Goal: Navigation & Orientation: Find specific page/section

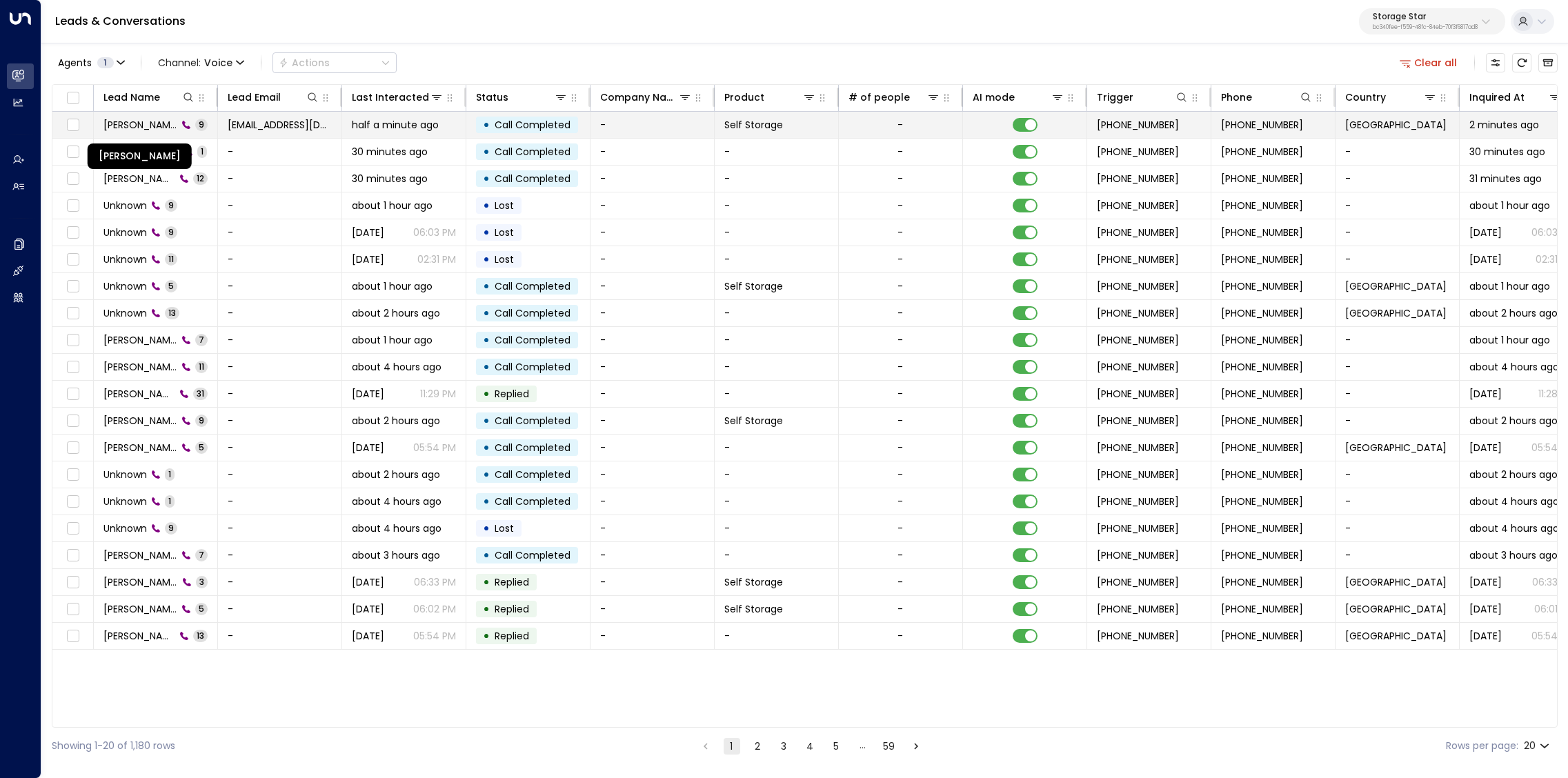
click at [140, 128] on span "[PERSON_NAME]" at bounding box center [140, 125] width 74 height 14
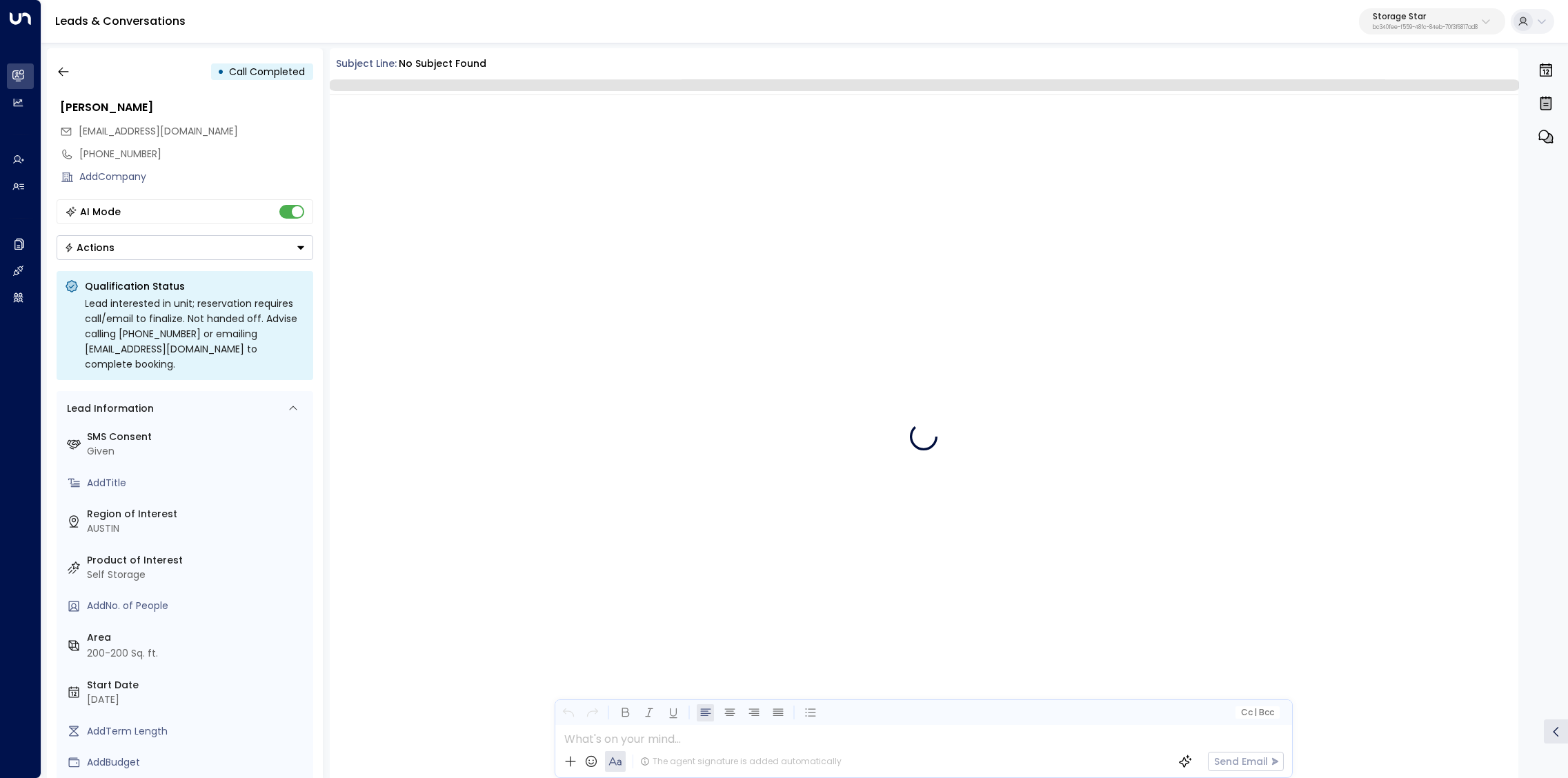
scroll to position [92, 0]
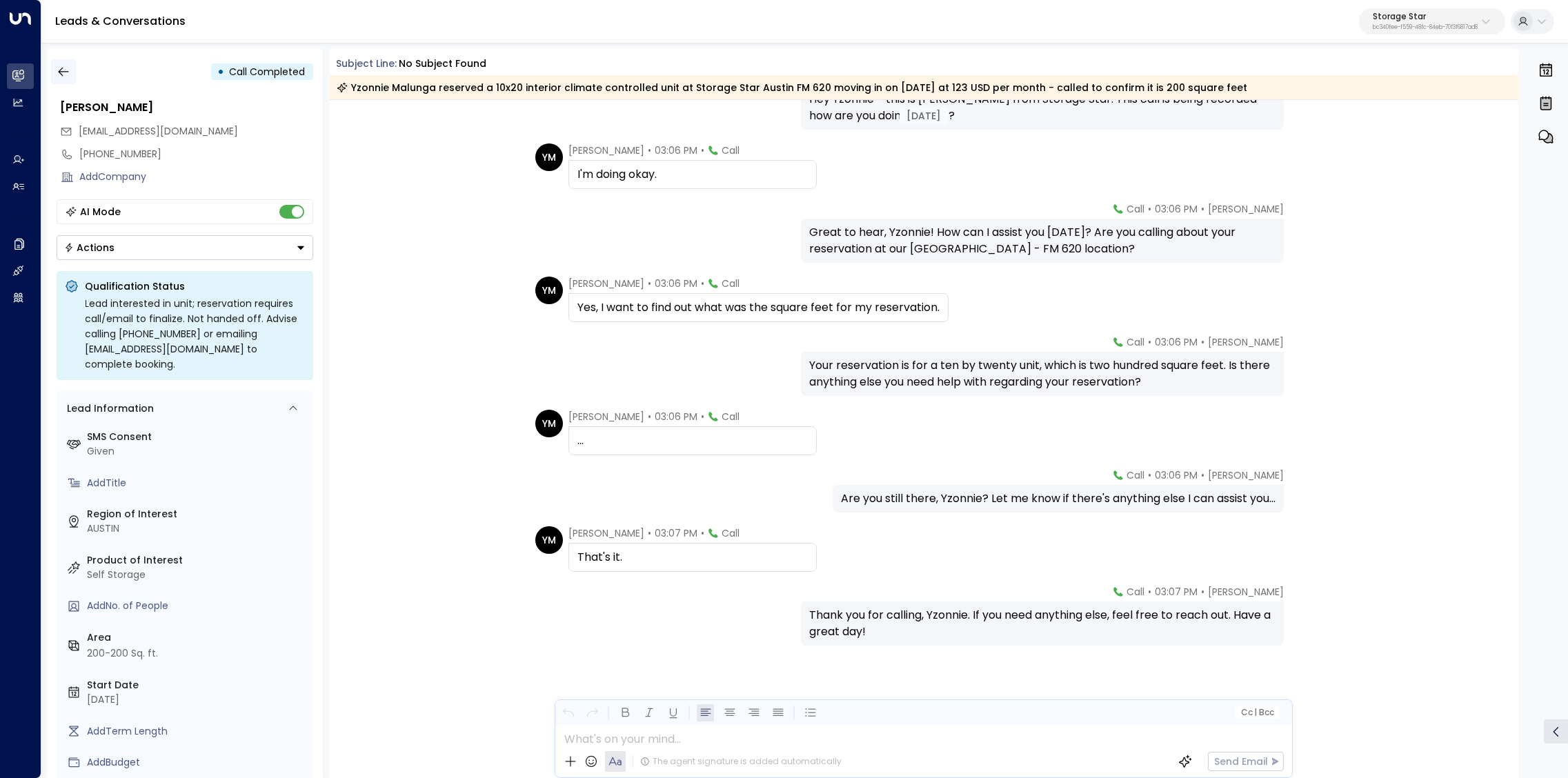
click at [60, 72] on icon "button" at bounding box center [63, 71] width 10 height 9
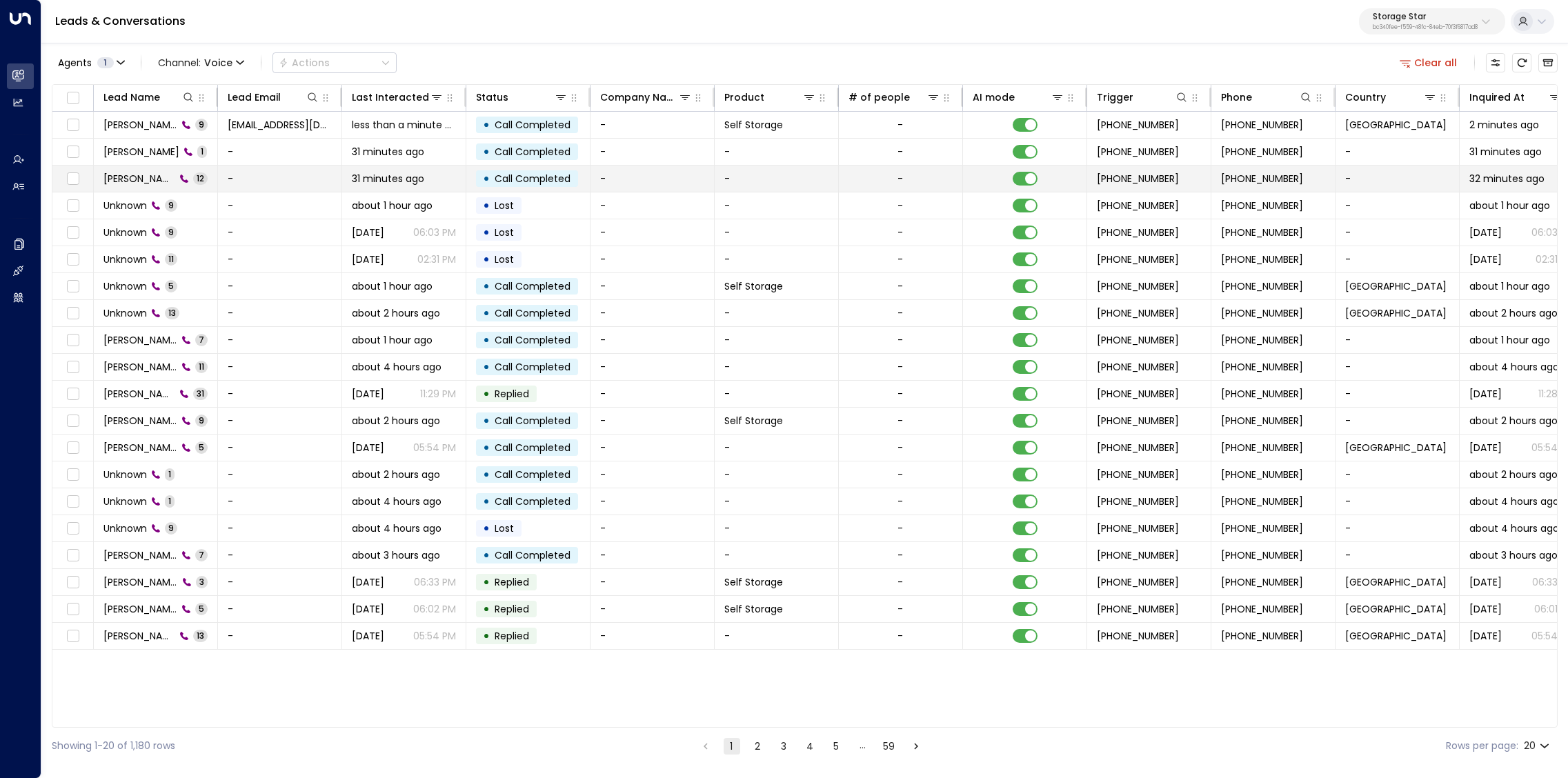
click at [149, 174] on span "[PERSON_NAME]" at bounding box center [139, 179] width 71 height 14
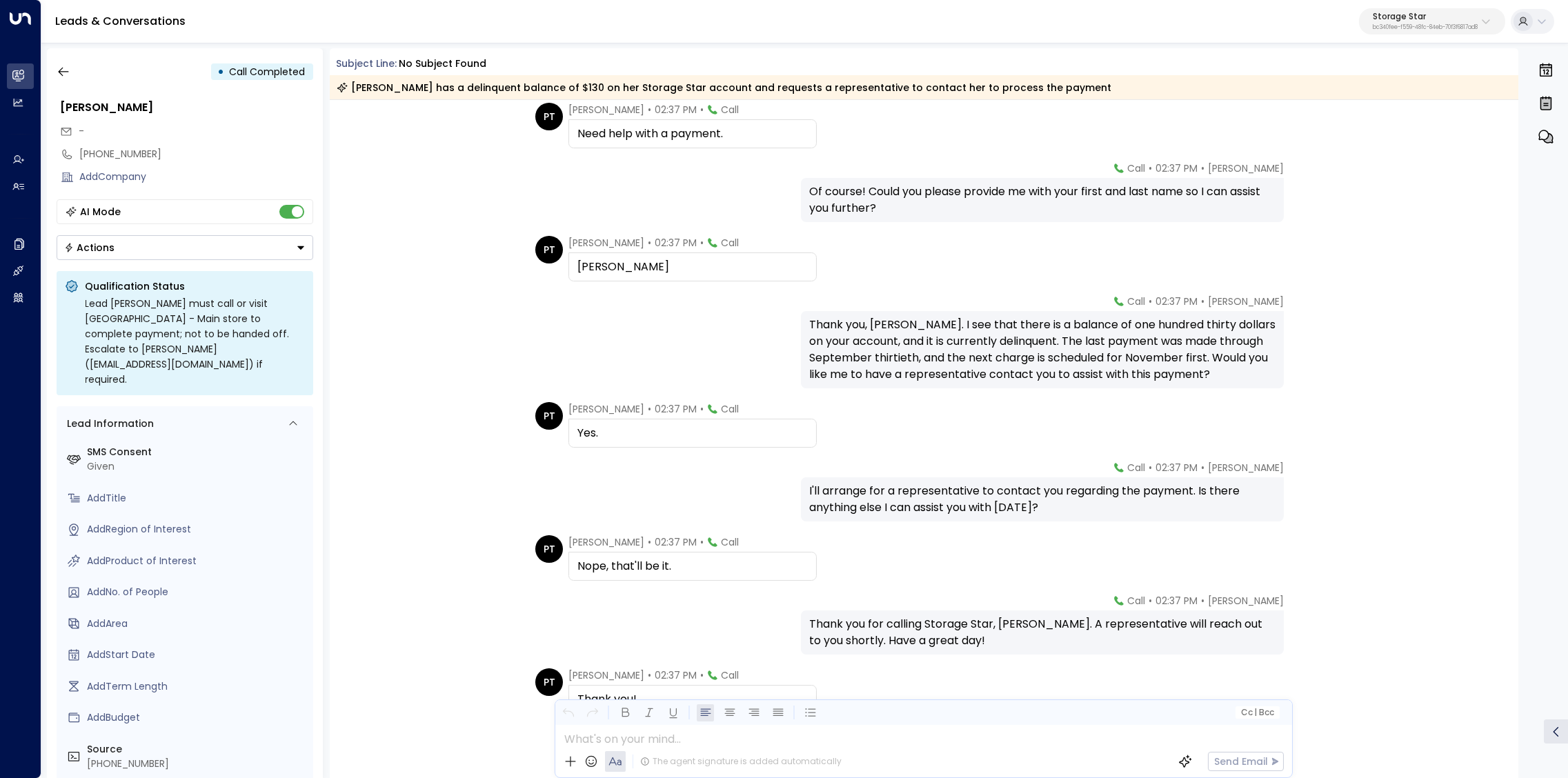
scroll to position [339, 0]
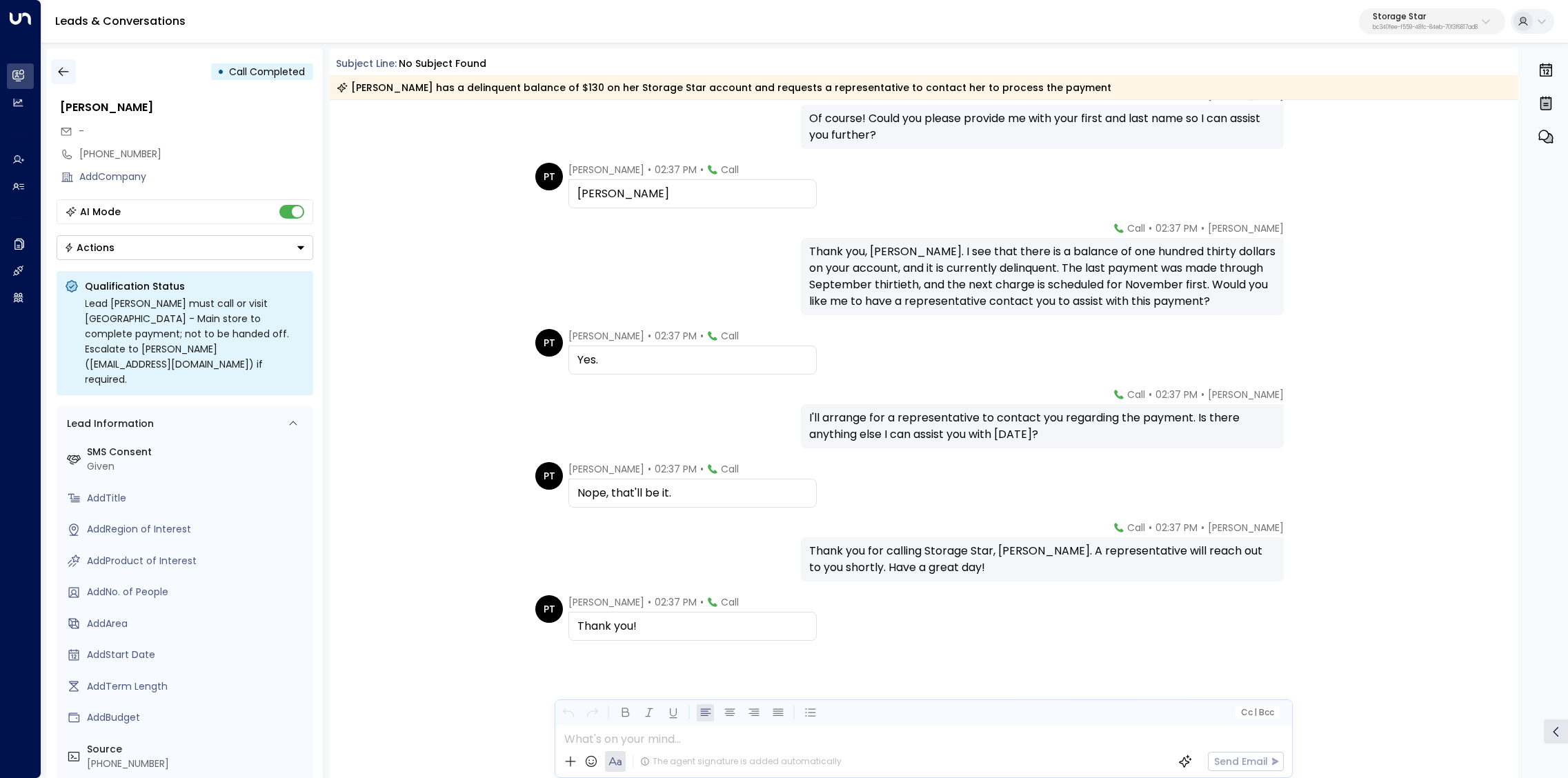
click at [62, 63] on button "button" at bounding box center [63, 71] width 25 height 25
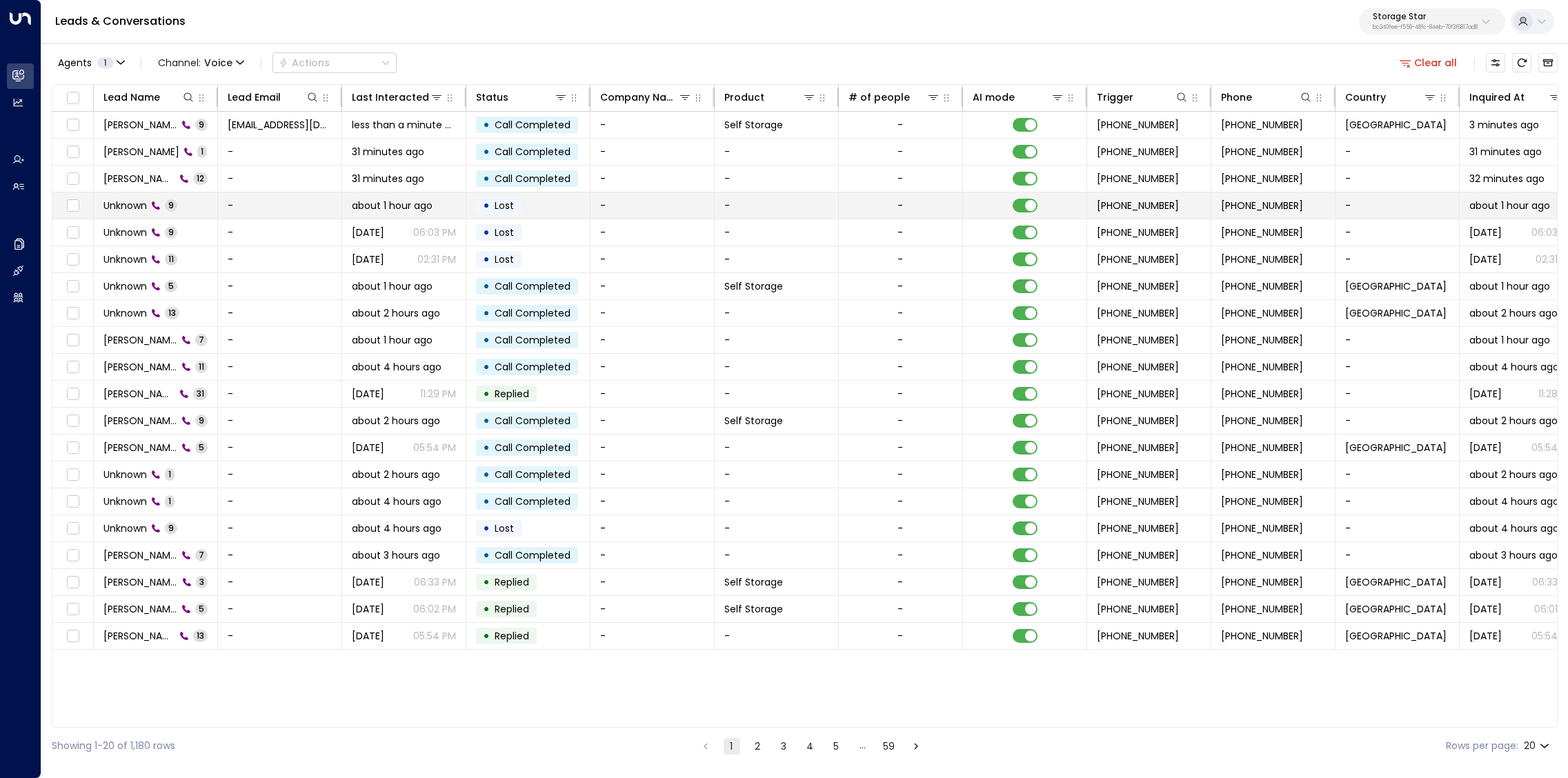
click at [141, 203] on span "Unknown" at bounding box center [125, 205] width 43 height 14
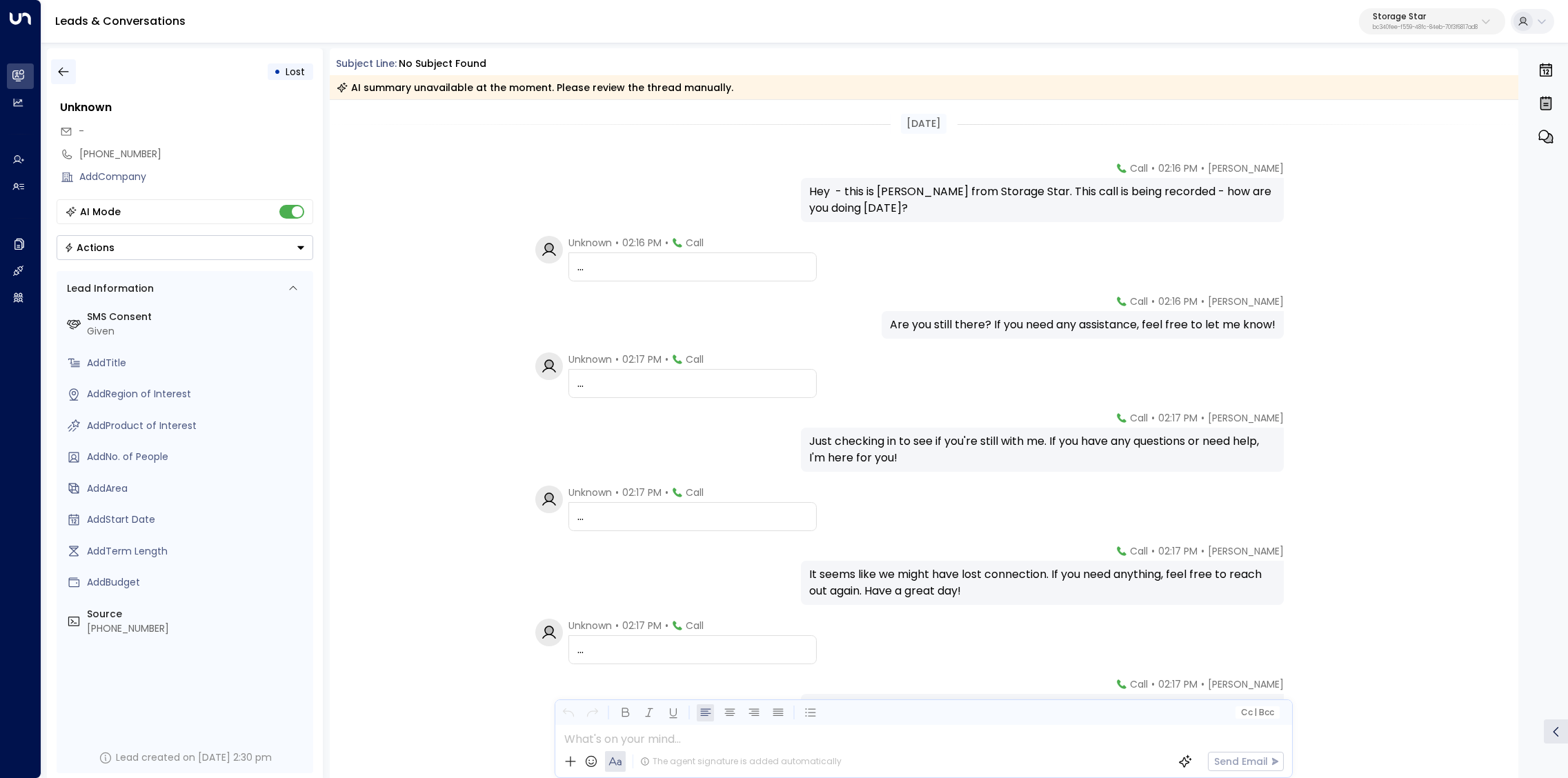
click at [67, 73] on icon "button" at bounding box center [63, 71] width 14 height 14
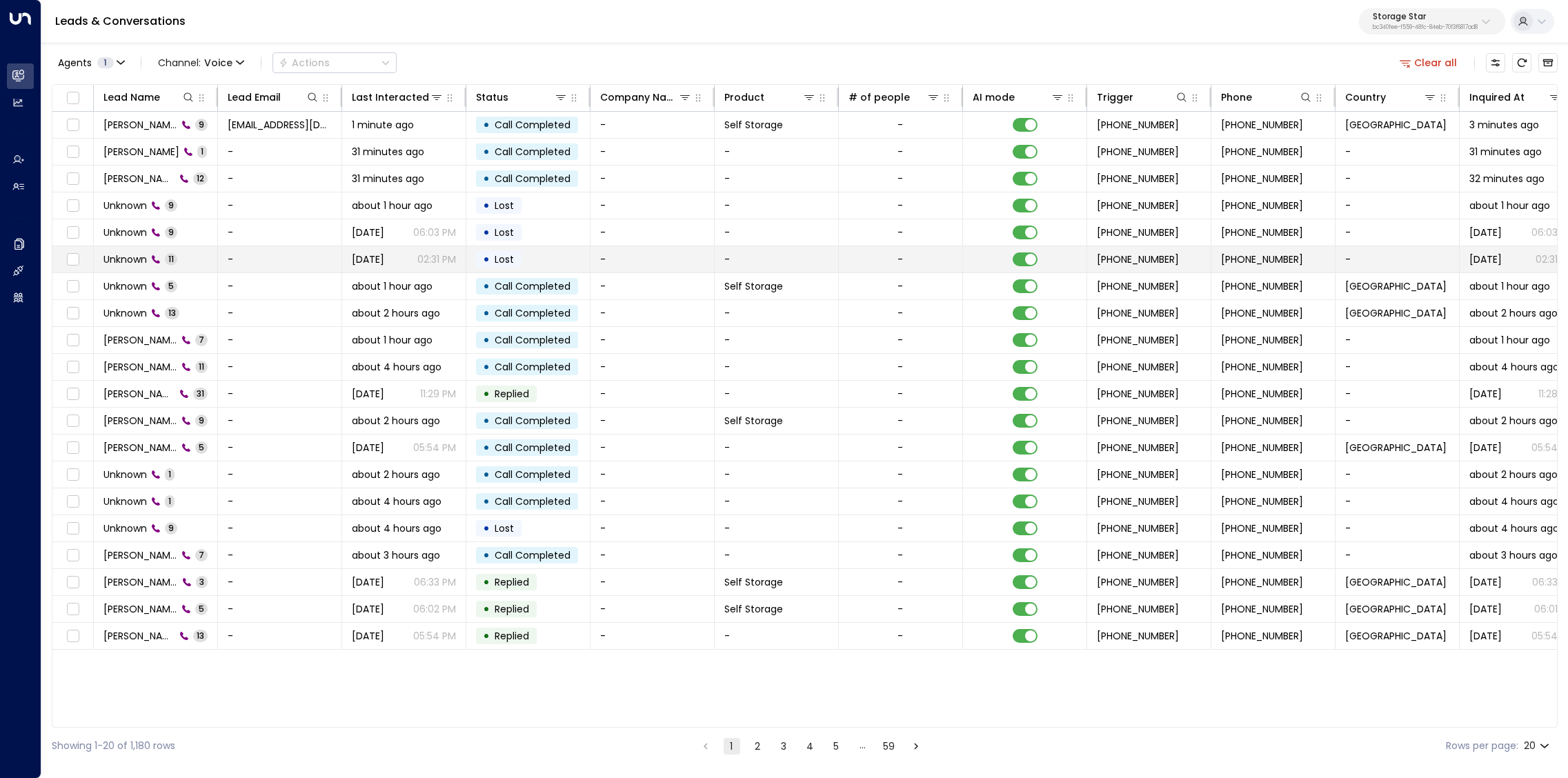
click at [135, 253] on span "Unknown" at bounding box center [125, 259] width 43 height 14
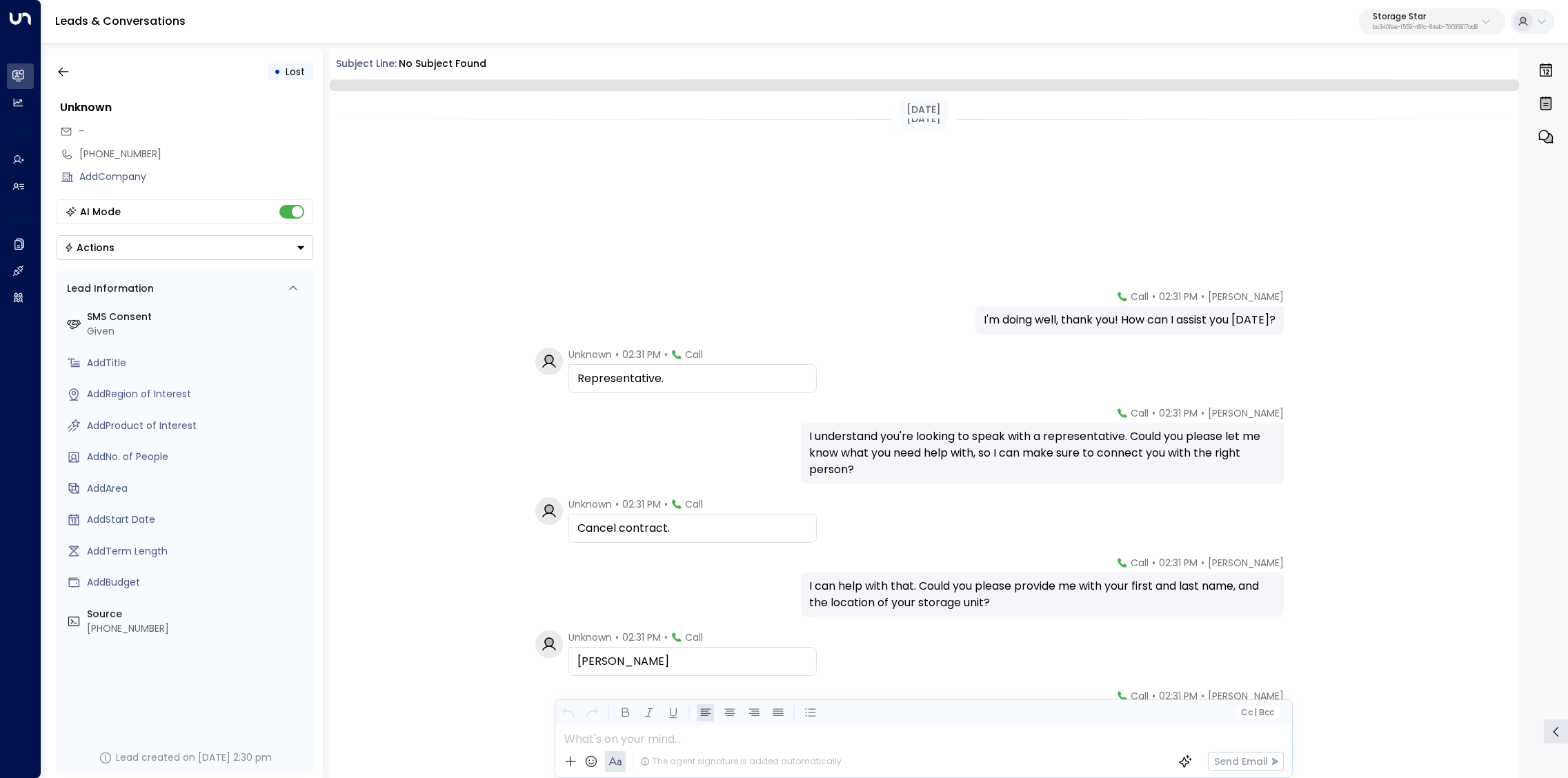
scroll to position [275, 0]
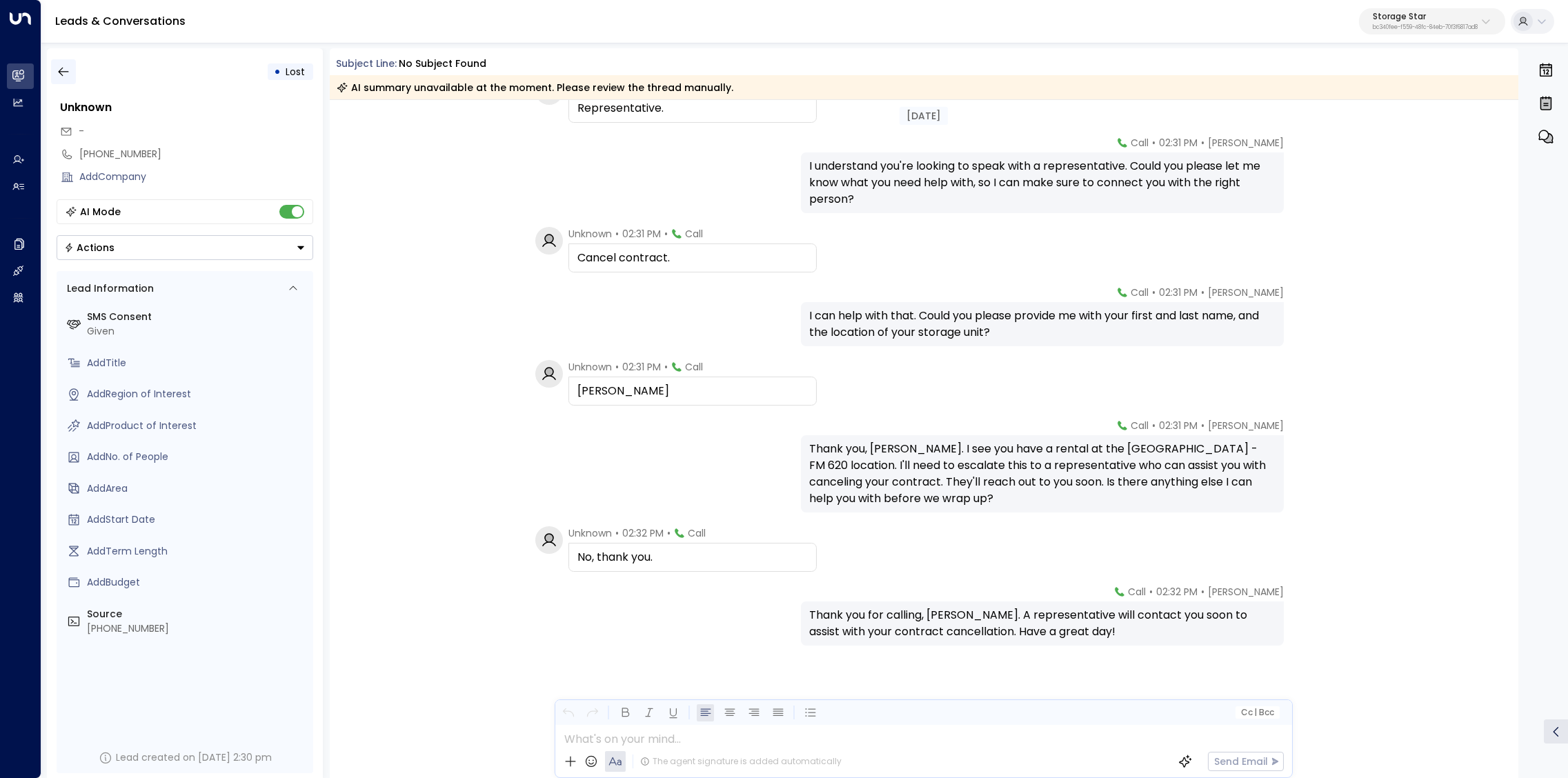
click at [67, 63] on button "button" at bounding box center [63, 71] width 25 height 25
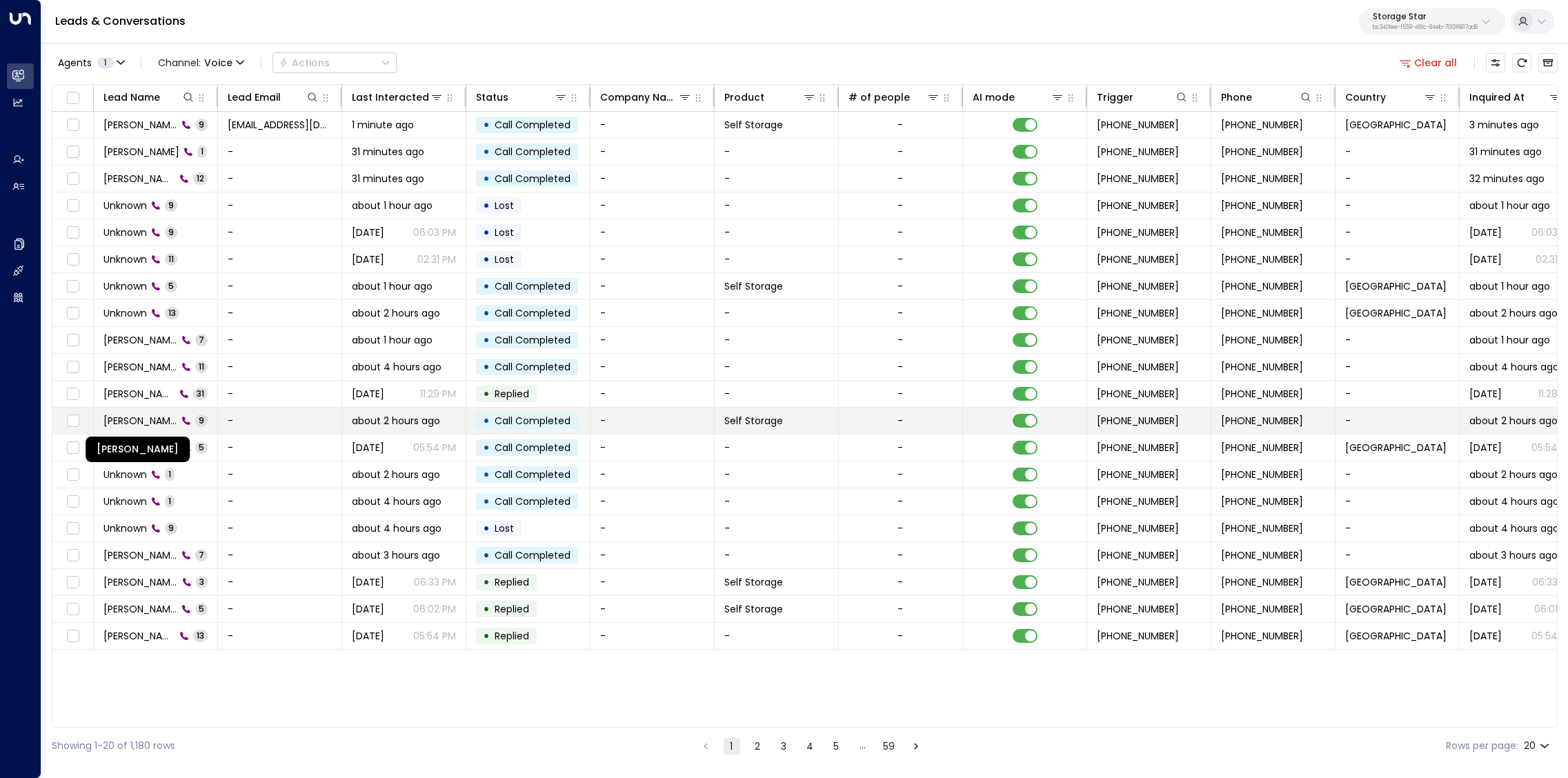
click at [142, 420] on span "[PERSON_NAME]" at bounding box center [140, 421] width 74 height 14
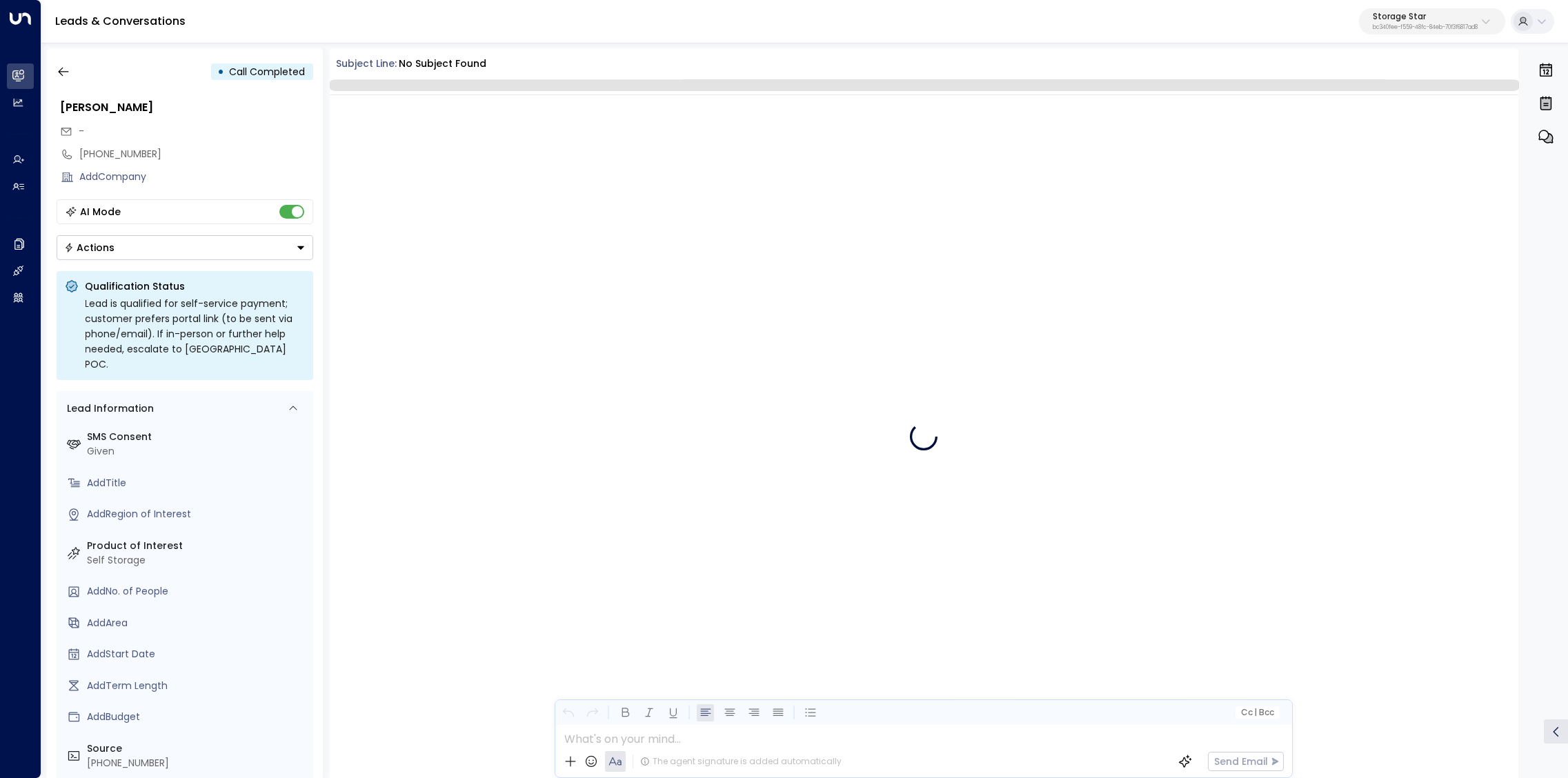
scroll to position [92, 0]
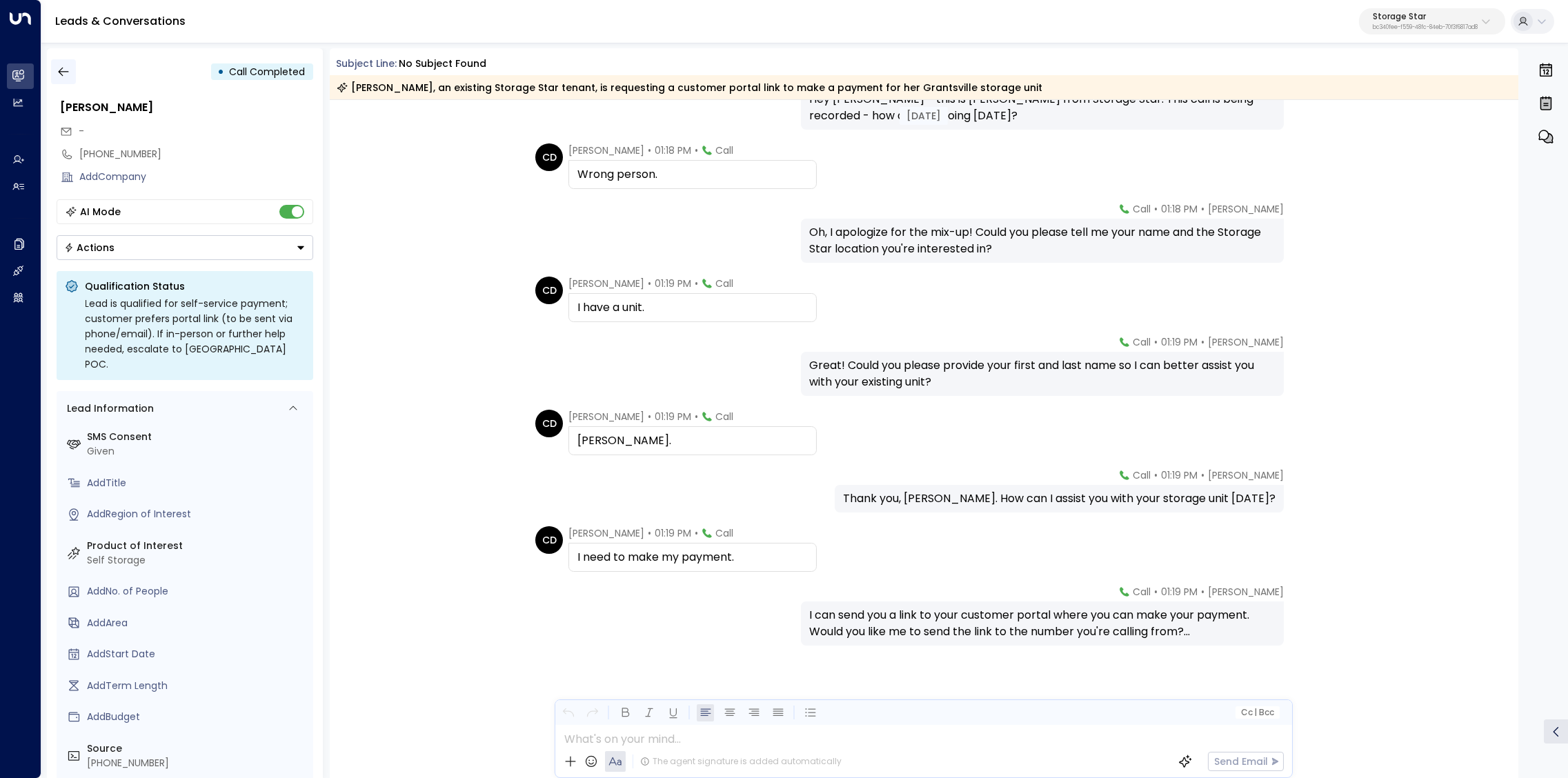
click at [57, 77] on icon "button" at bounding box center [63, 71] width 14 height 14
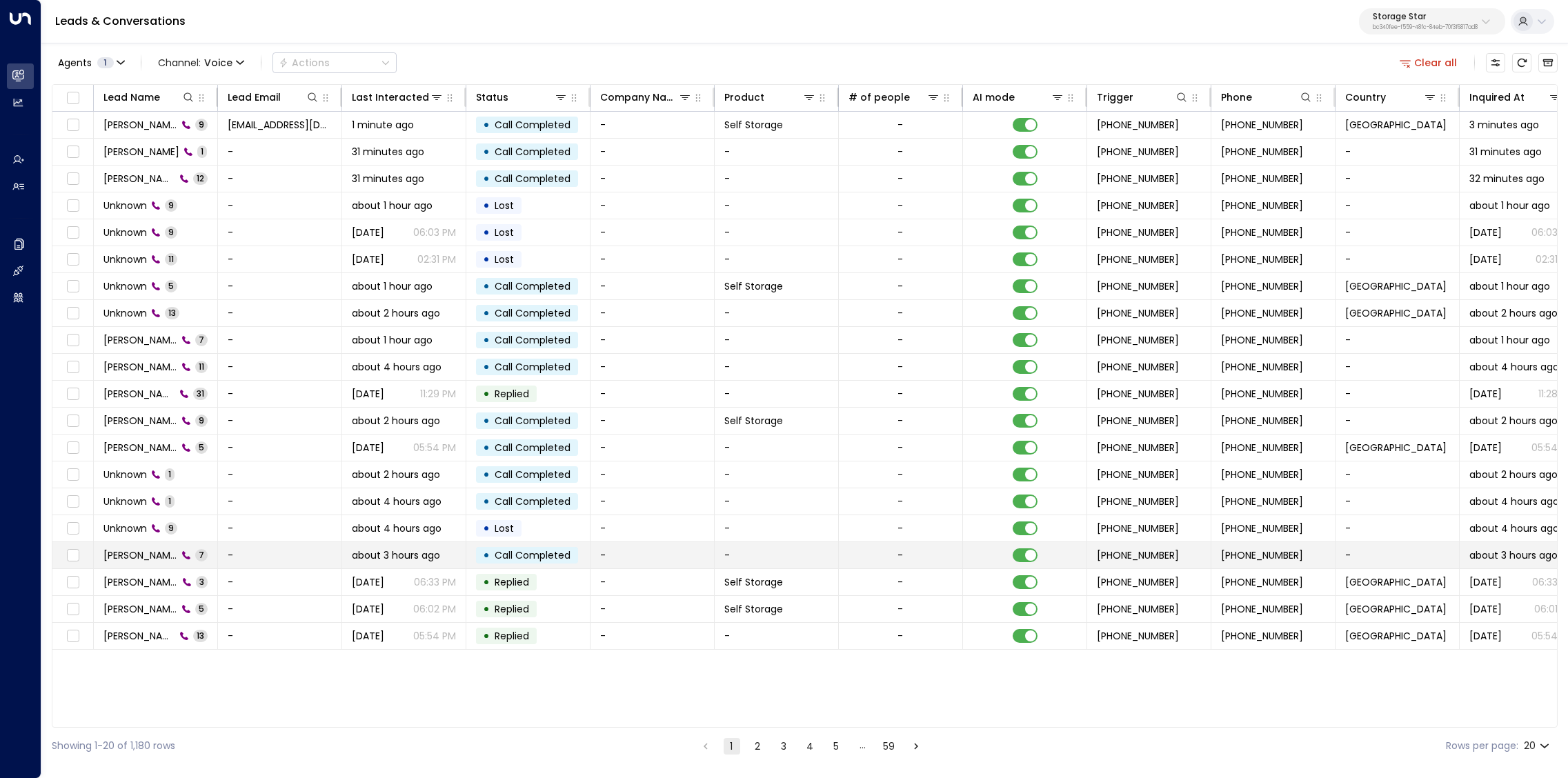
click at [161, 552] on span "[PERSON_NAME]" at bounding box center [140, 554] width 74 height 14
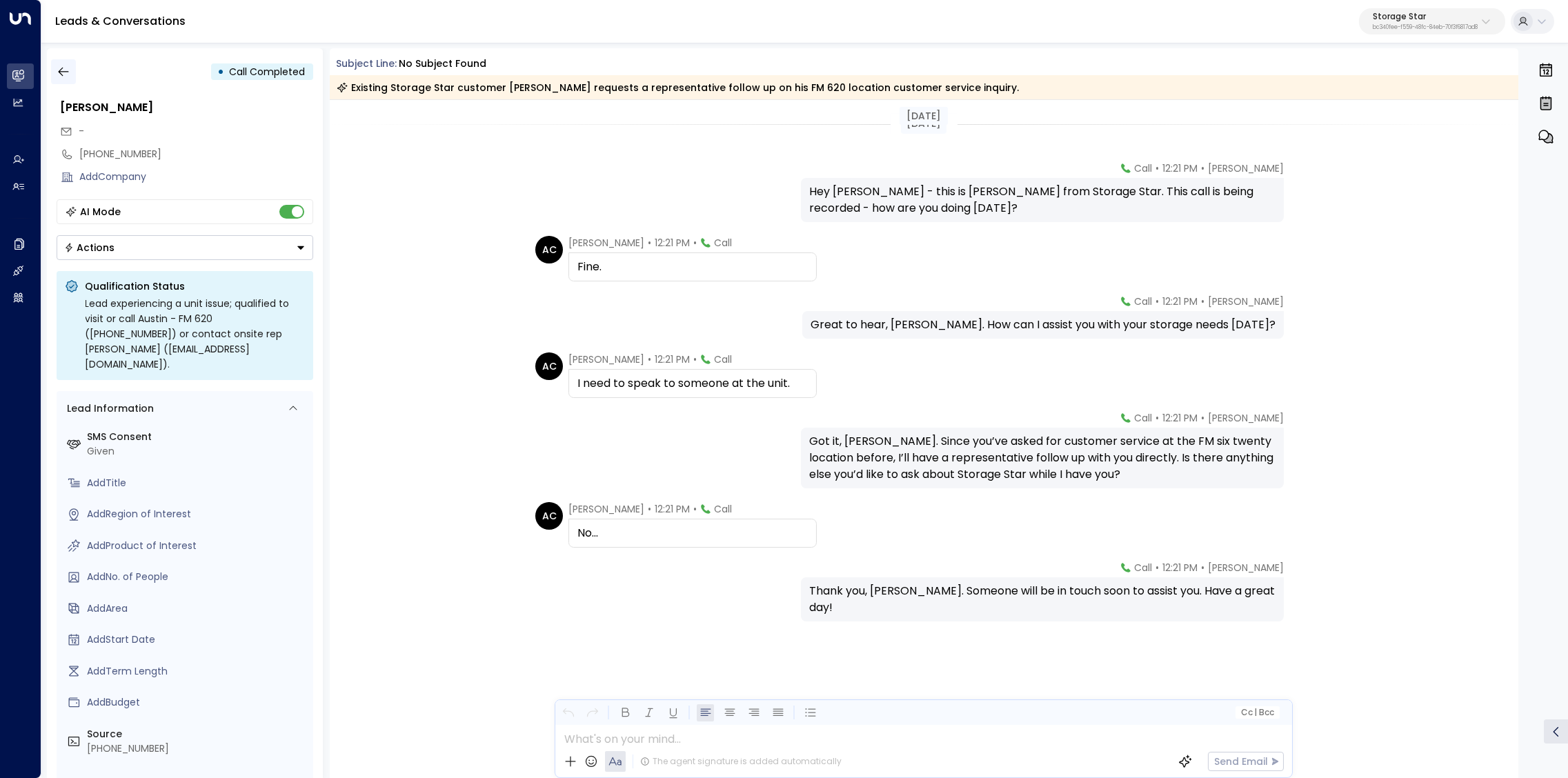
click at [66, 68] on icon "button" at bounding box center [63, 71] width 14 height 14
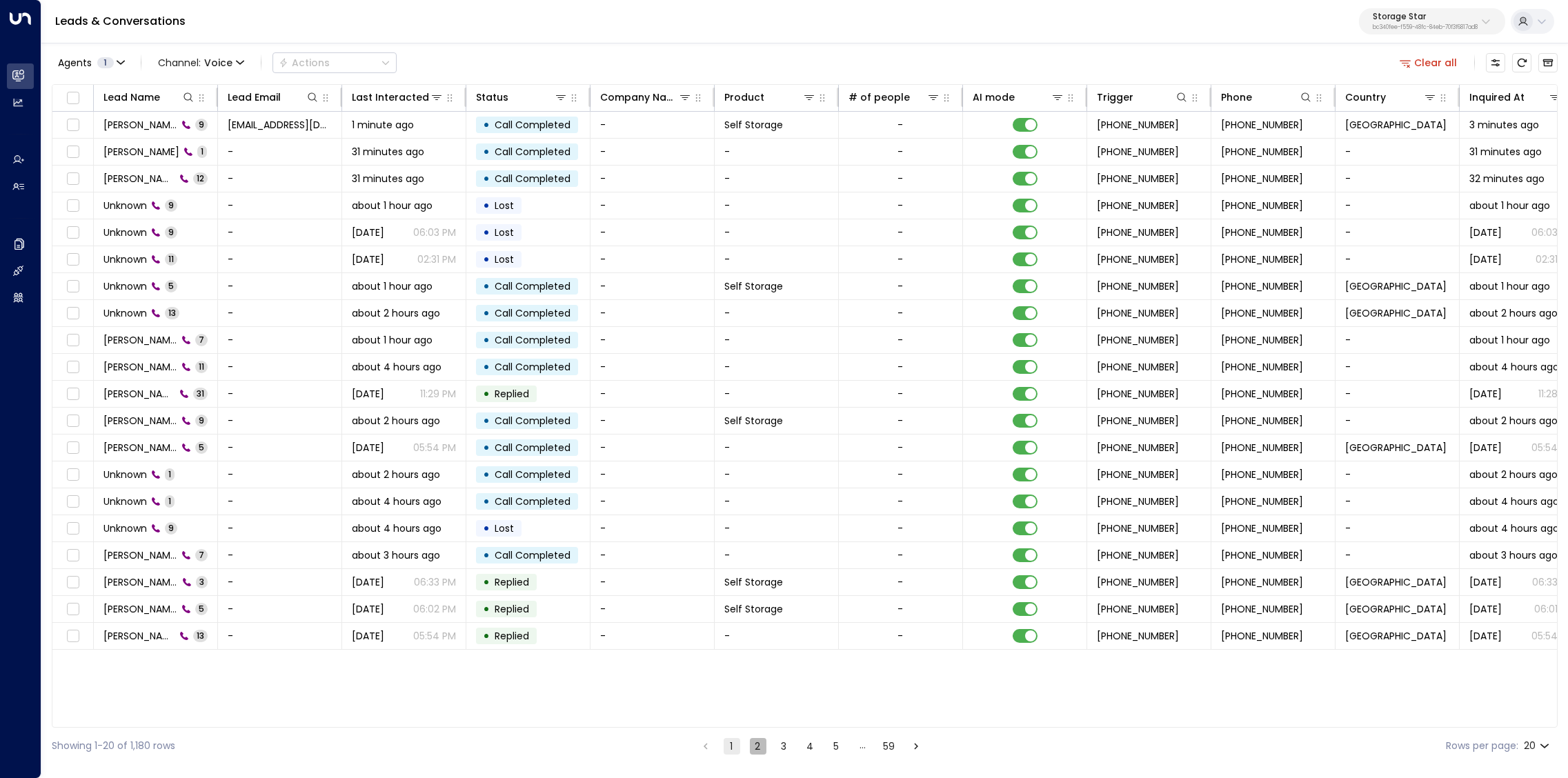
click at [762, 743] on button "2" at bounding box center [758, 746] width 17 height 17
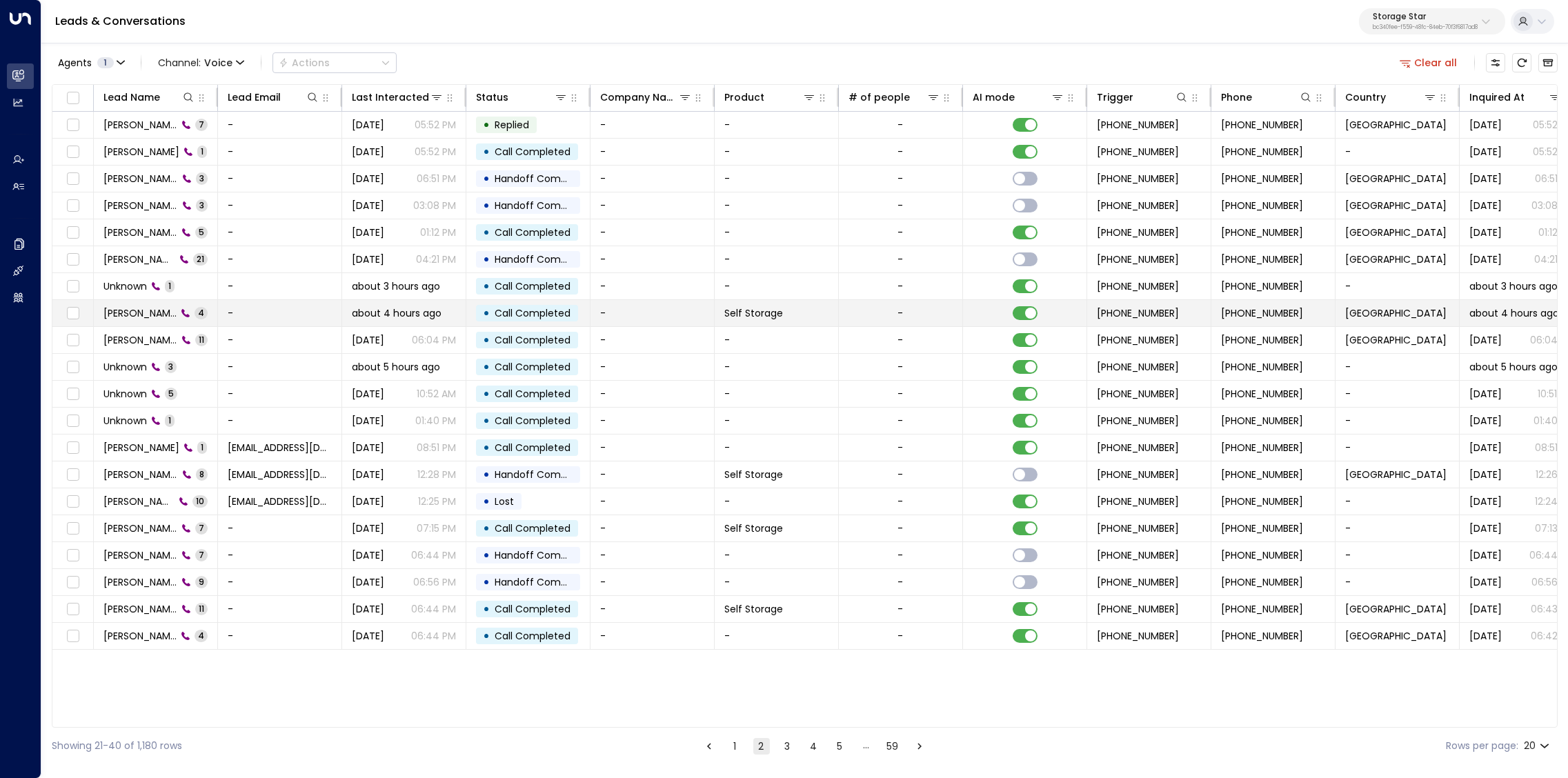
click at [146, 312] on span "[PERSON_NAME]" at bounding box center [140, 313] width 73 height 14
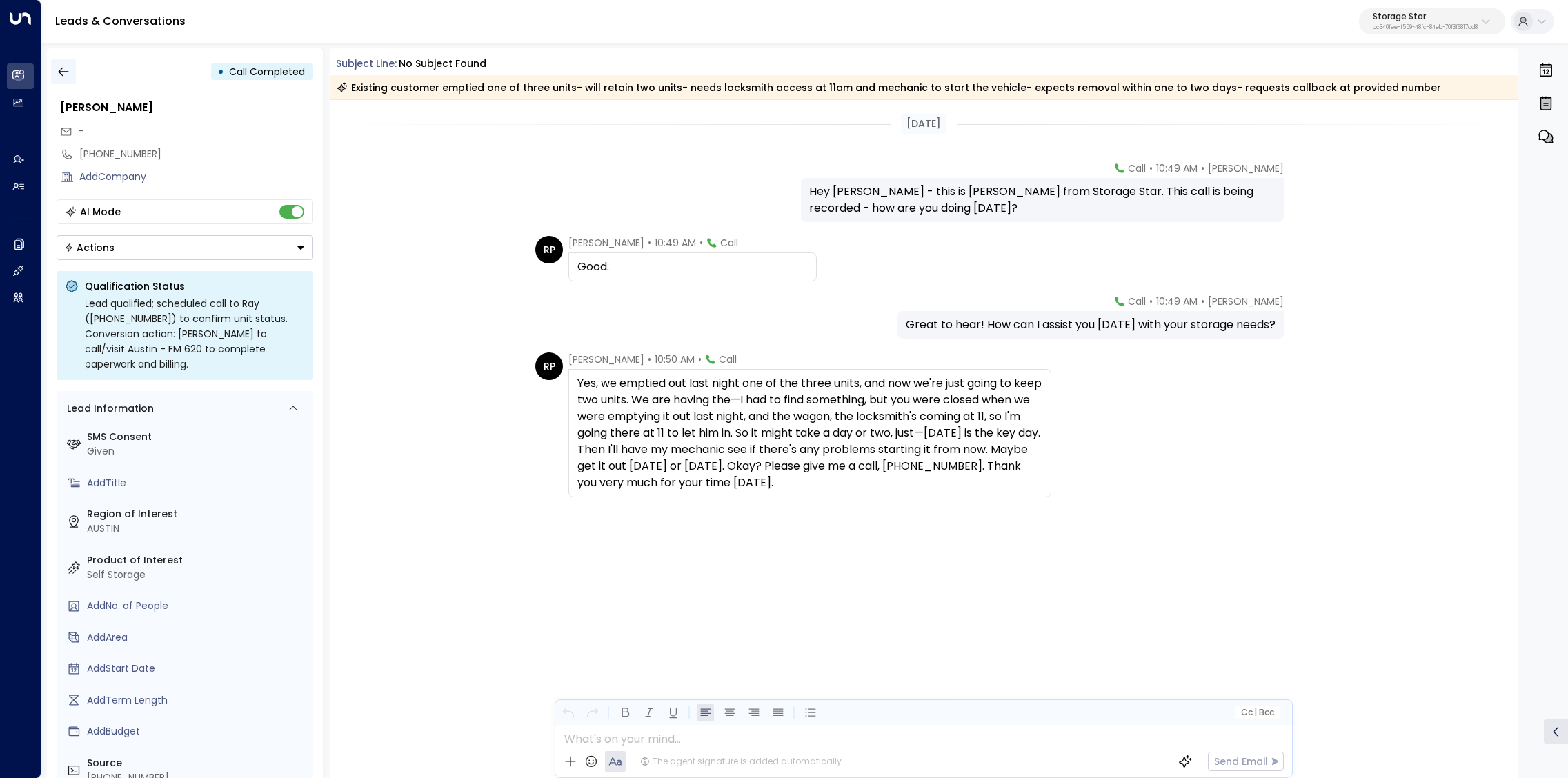
click at [62, 71] on icon "button" at bounding box center [63, 71] width 14 height 14
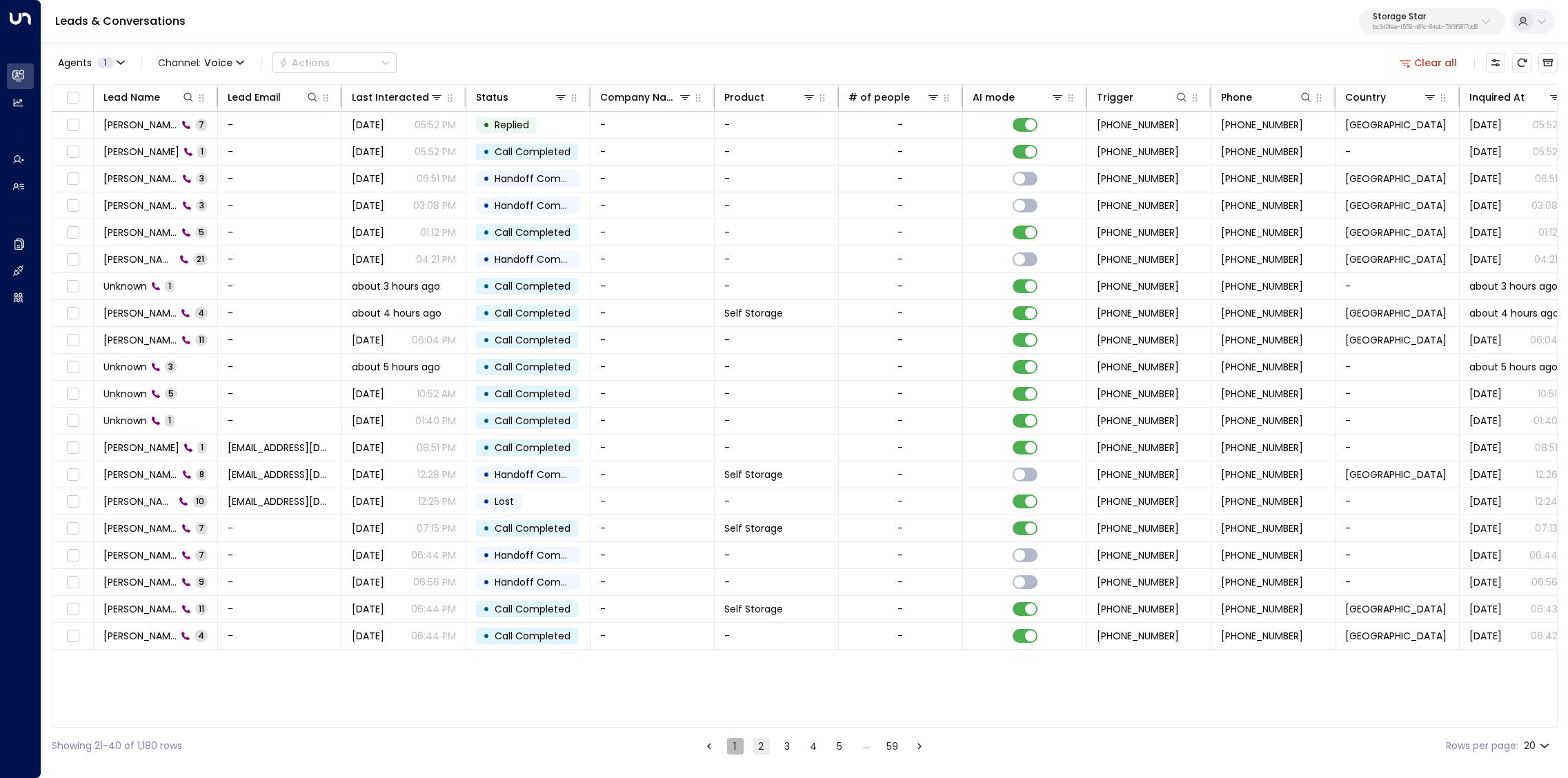
click at [732, 747] on button "1" at bounding box center [735, 746] width 17 height 17
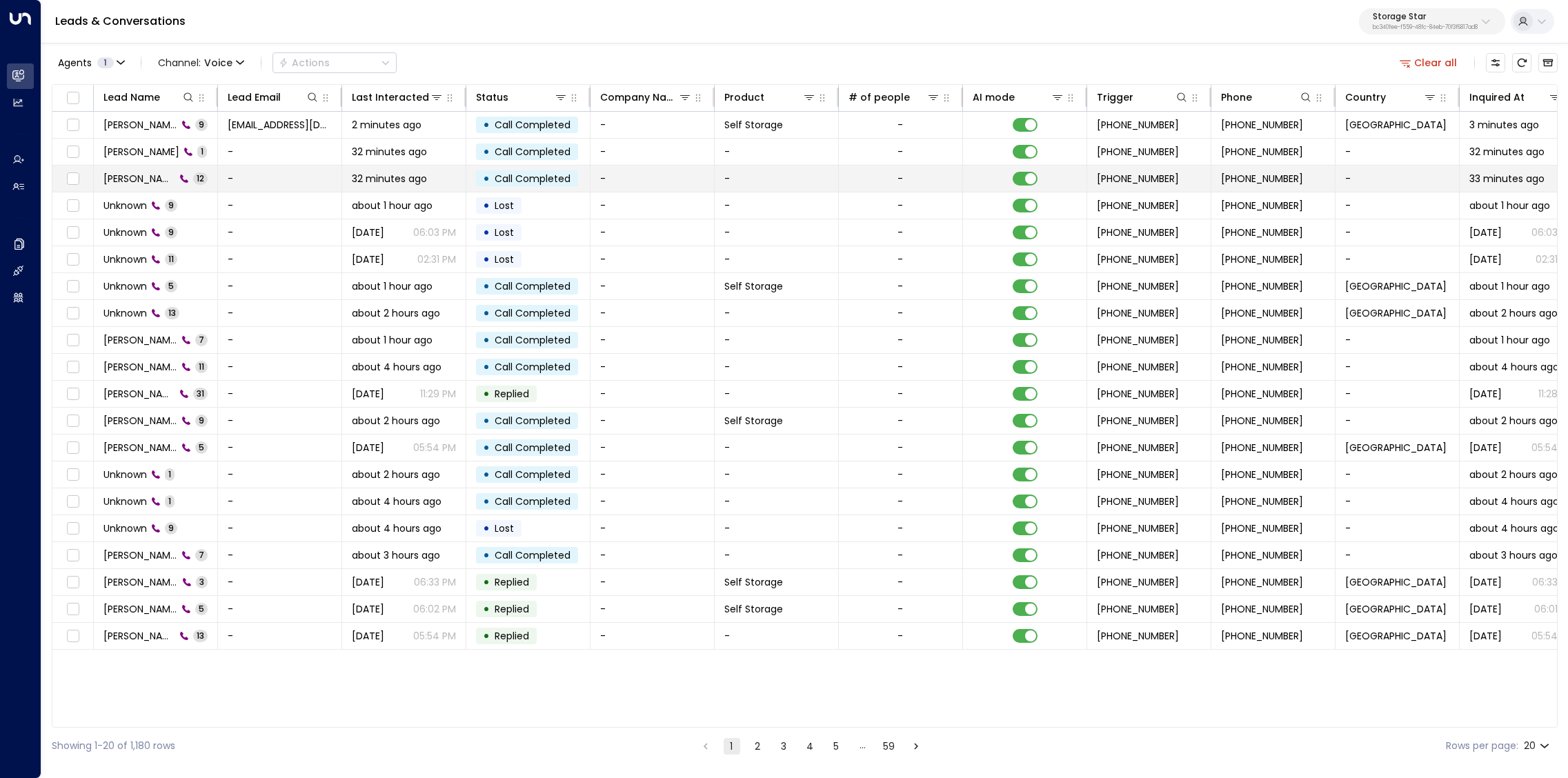
click at [148, 180] on span "[PERSON_NAME]" at bounding box center [139, 179] width 71 height 14
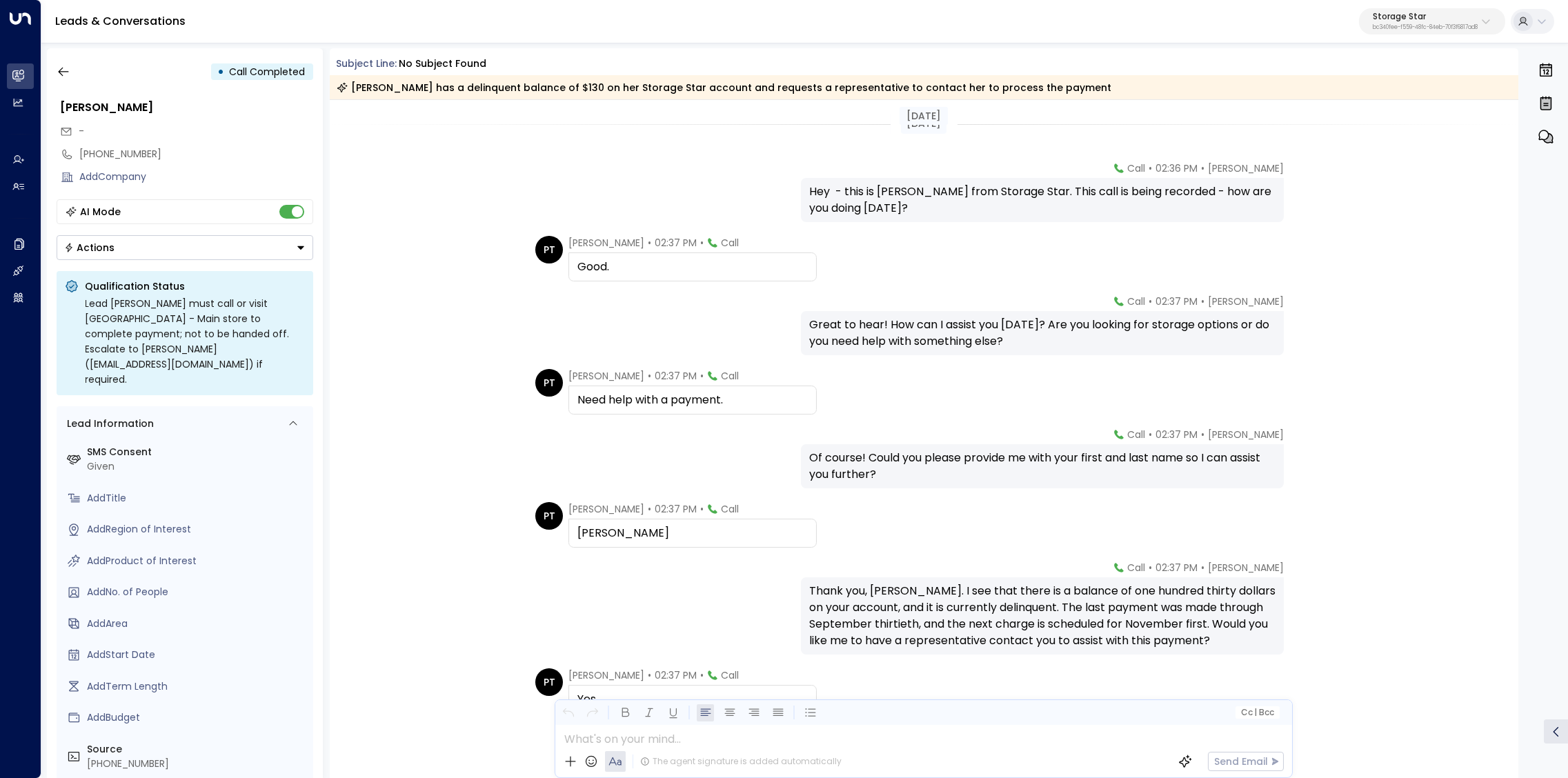
scroll to position [339, 0]
